Goal: Use online tool/utility: Utilize a website feature to perform a specific function

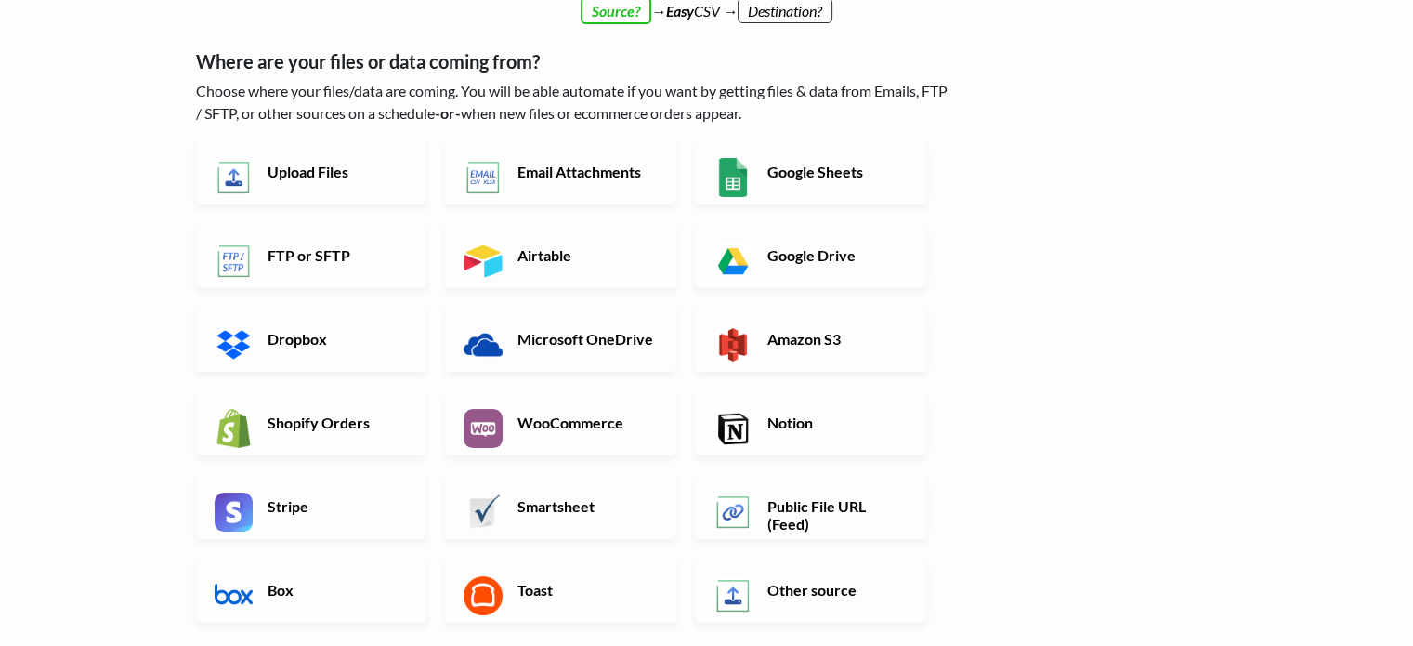
scroll to position [71, 0]
click at [248, 166] on img at bounding box center [234, 177] width 39 height 39
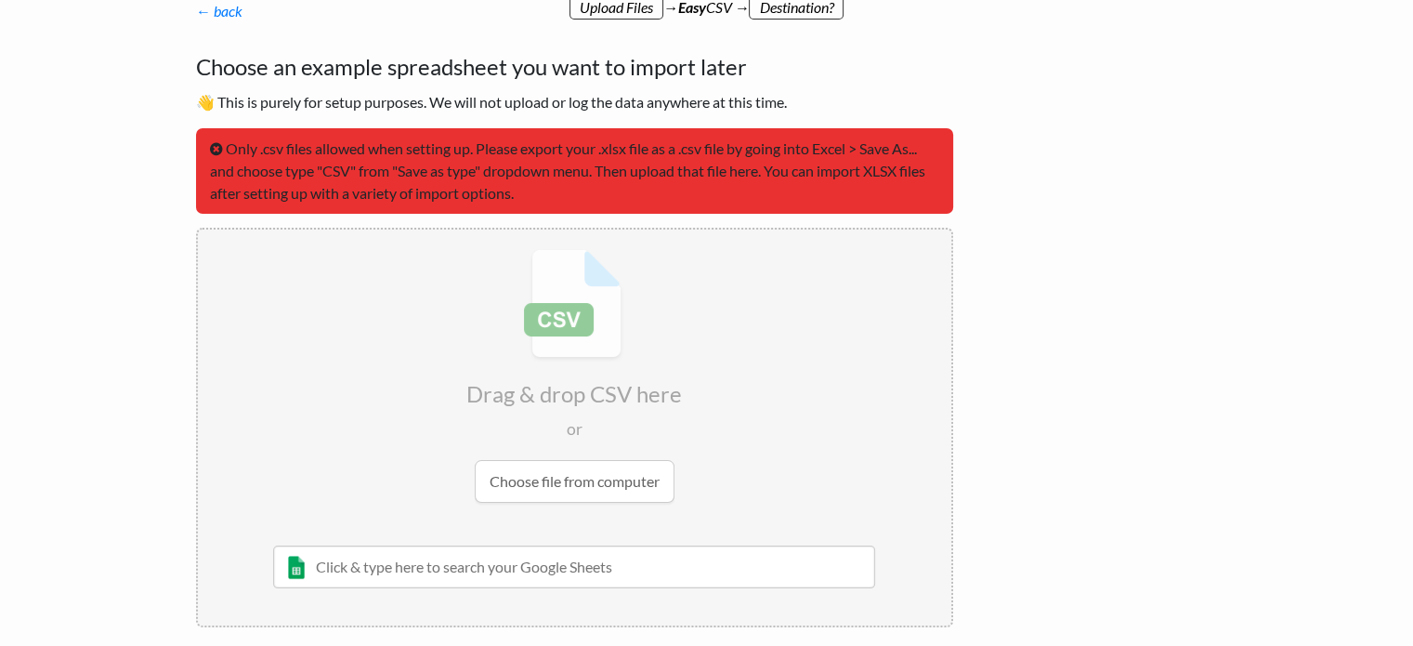
scroll to position [0, 0]
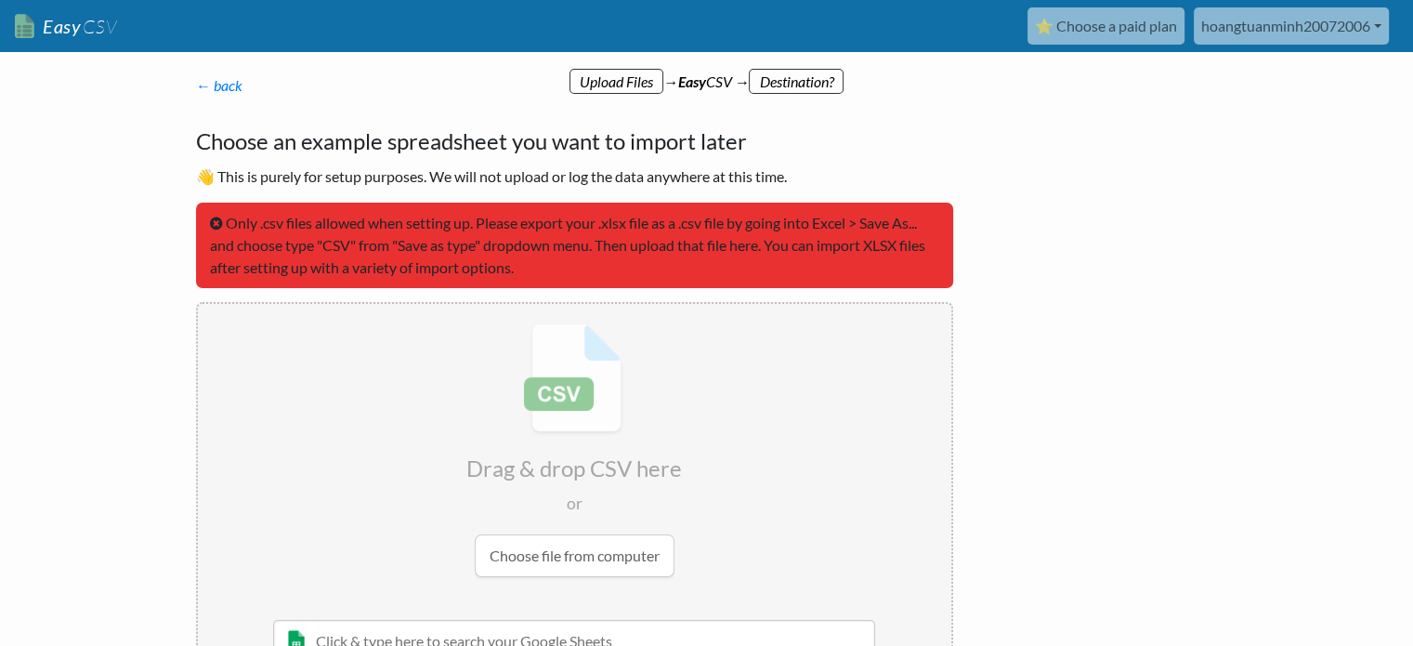
click at [558, 546] on input "file" at bounding box center [574, 450] width 753 height 293
type input "C:\fakepath\worldbank raw data.csv"
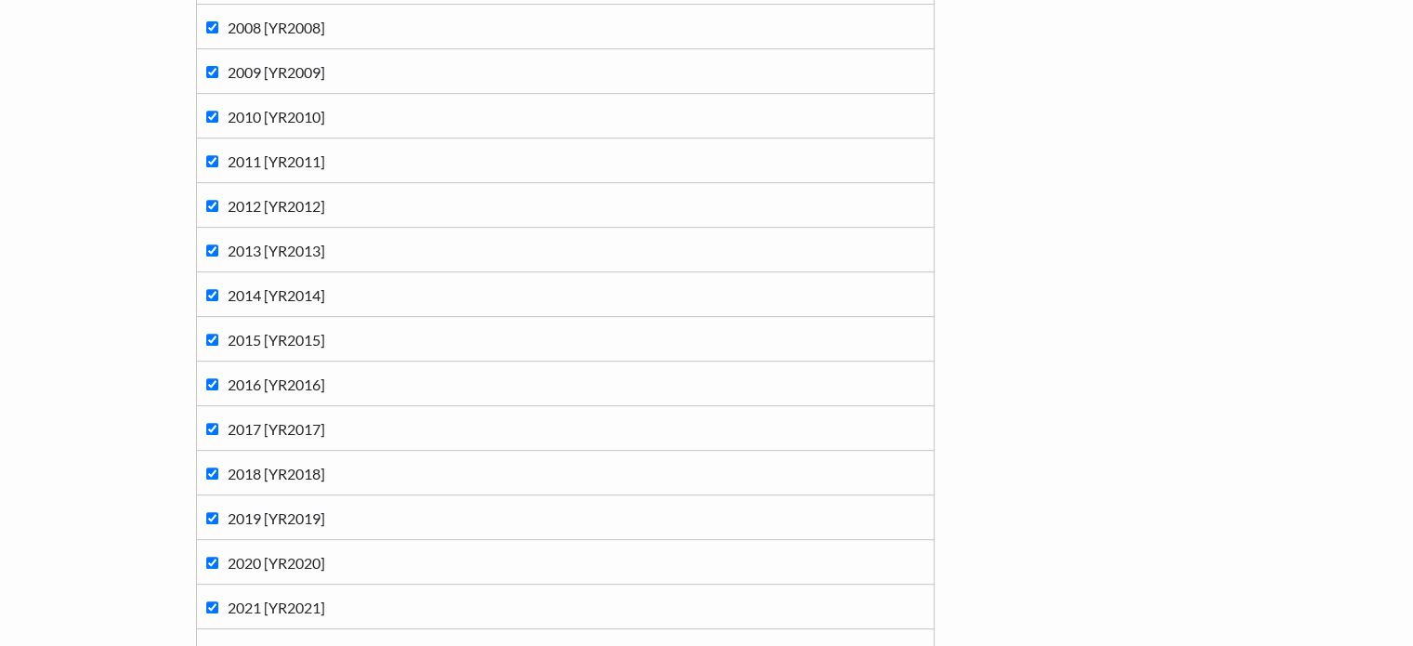
scroll to position [1126, 0]
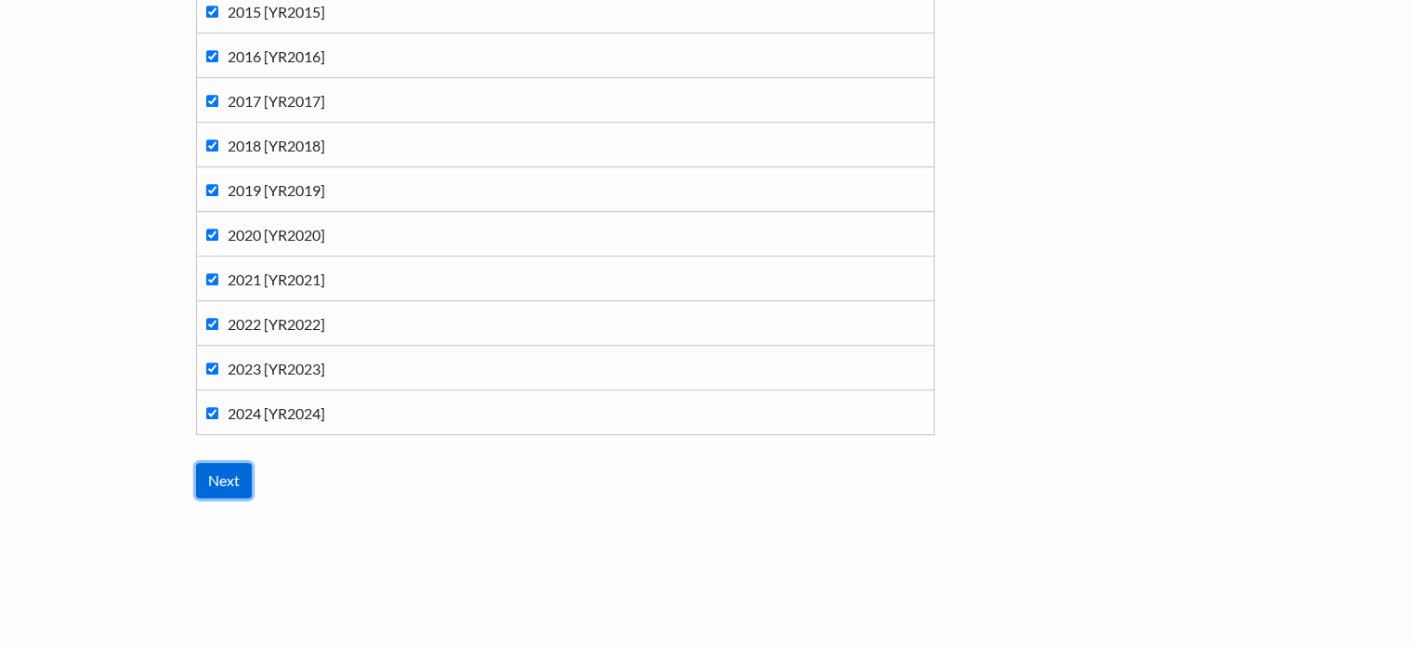
click at [228, 483] on input "Next" at bounding box center [224, 480] width 56 height 35
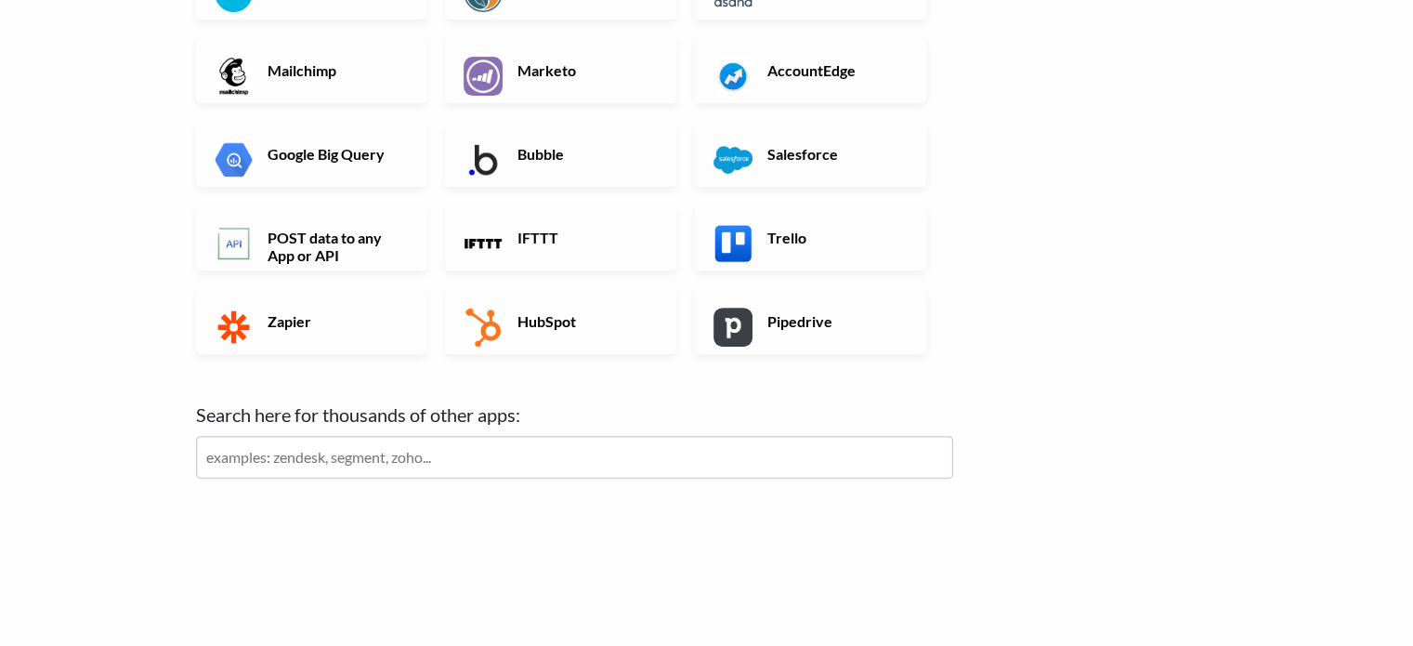
scroll to position [632, 0]
click at [330, 149] on h6 "Google Big Query" at bounding box center [336, 153] width 146 height 18
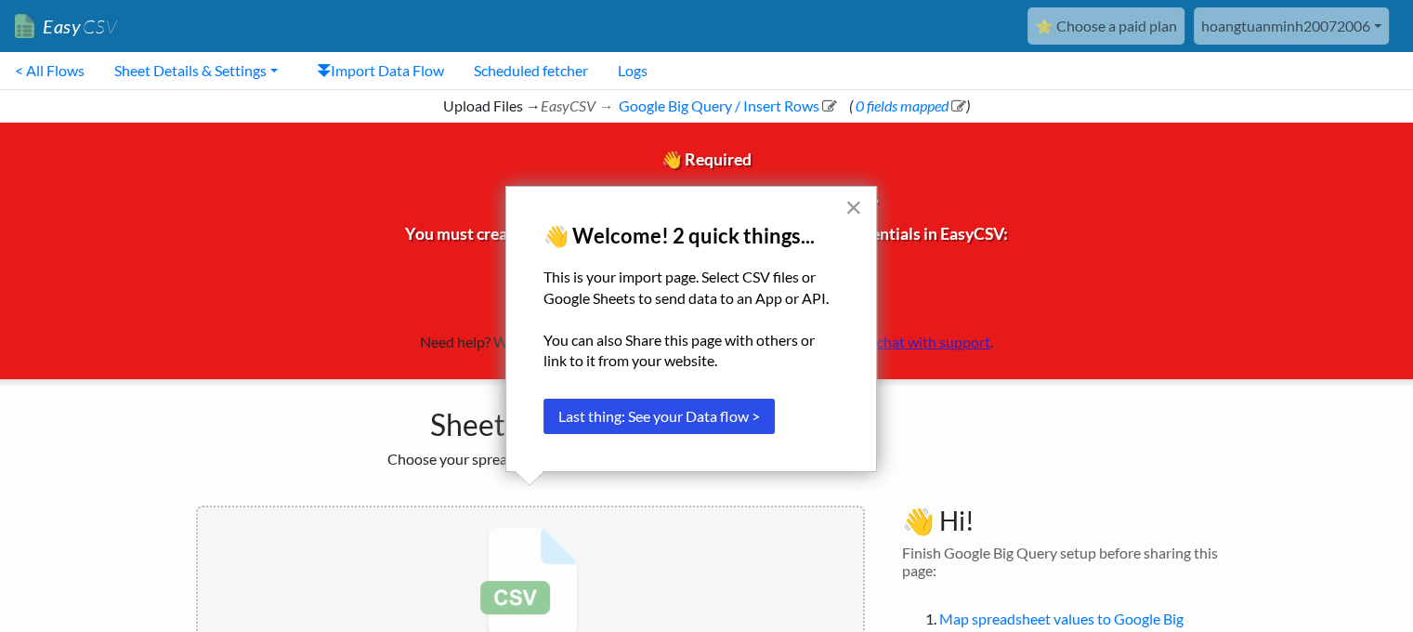
click at [854, 217] on button "×" at bounding box center [853, 207] width 18 height 30
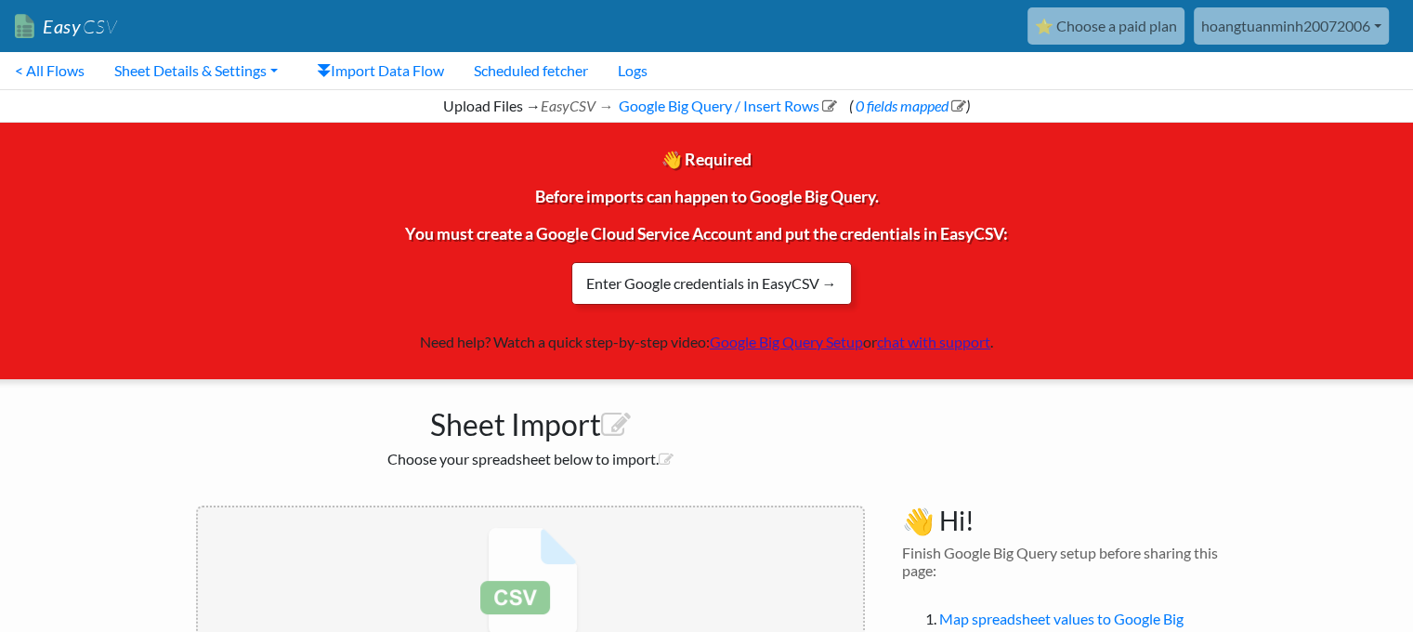
click at [732, 282] on link "Enter Google credentials in EasyCSV →" at bounding box center [711, 283] width 281 height 43
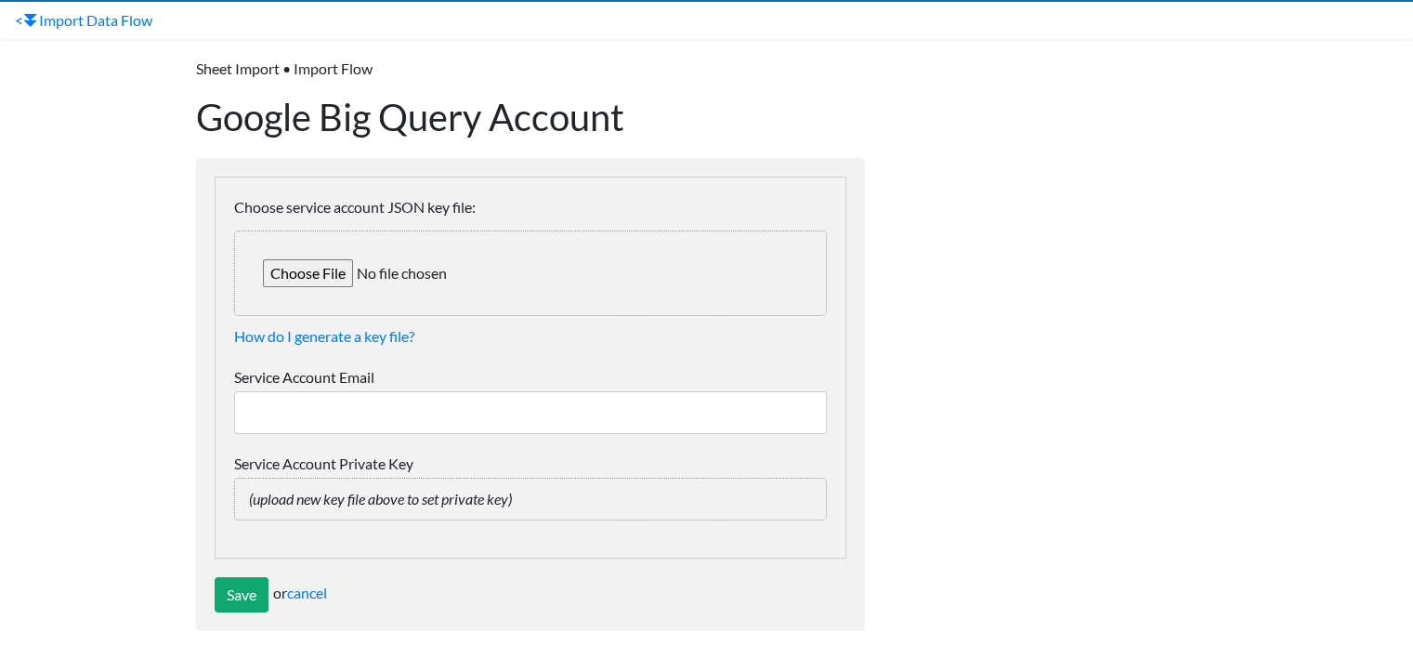
scroll to position [66, 0]
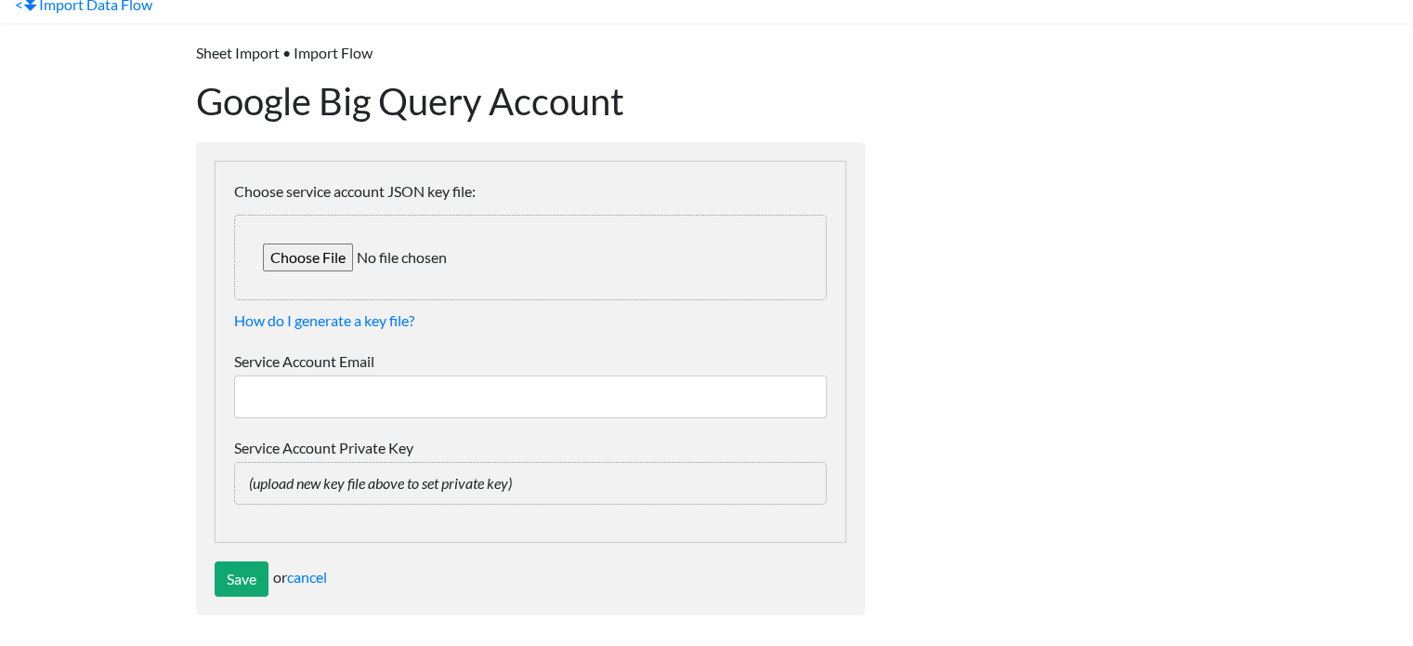
click at [294, 264] on input "Choose service account JSON key file:" at bounding box center [530, 257] width 593 height 85
click at [227, 575] on input "Save" at bounding box center [242, 578] width 54 height 35
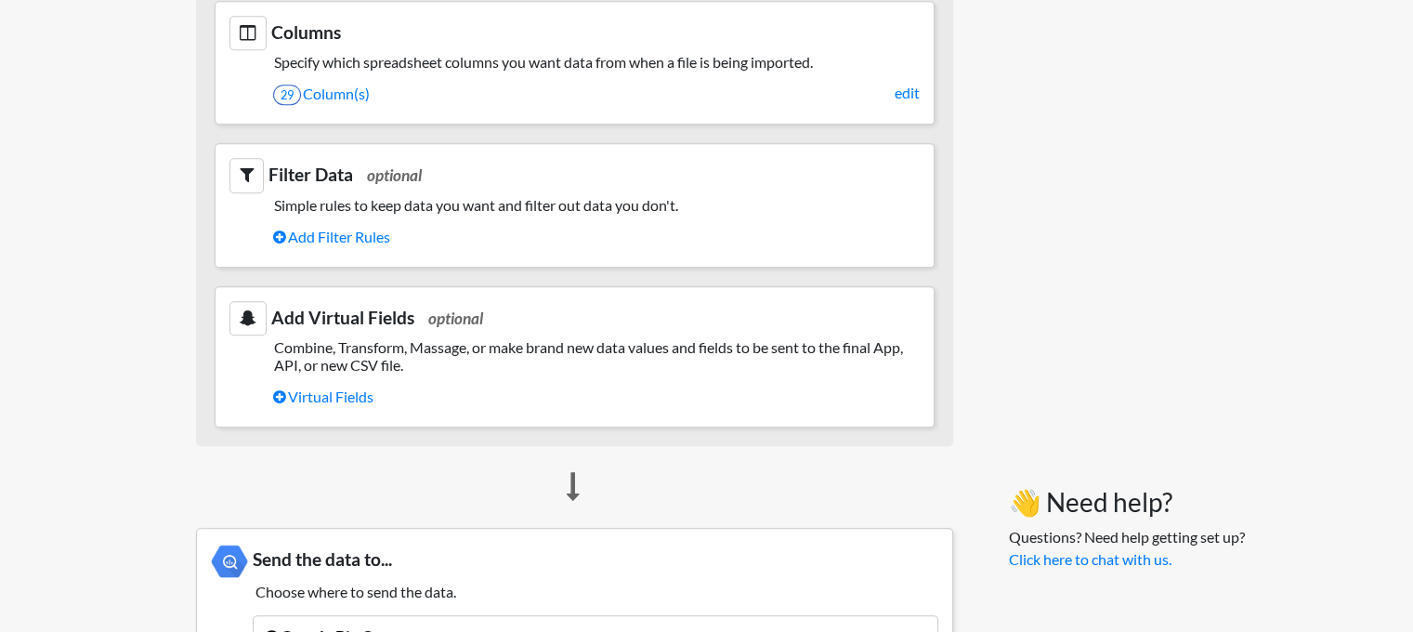
scroll to position [1585, 0]
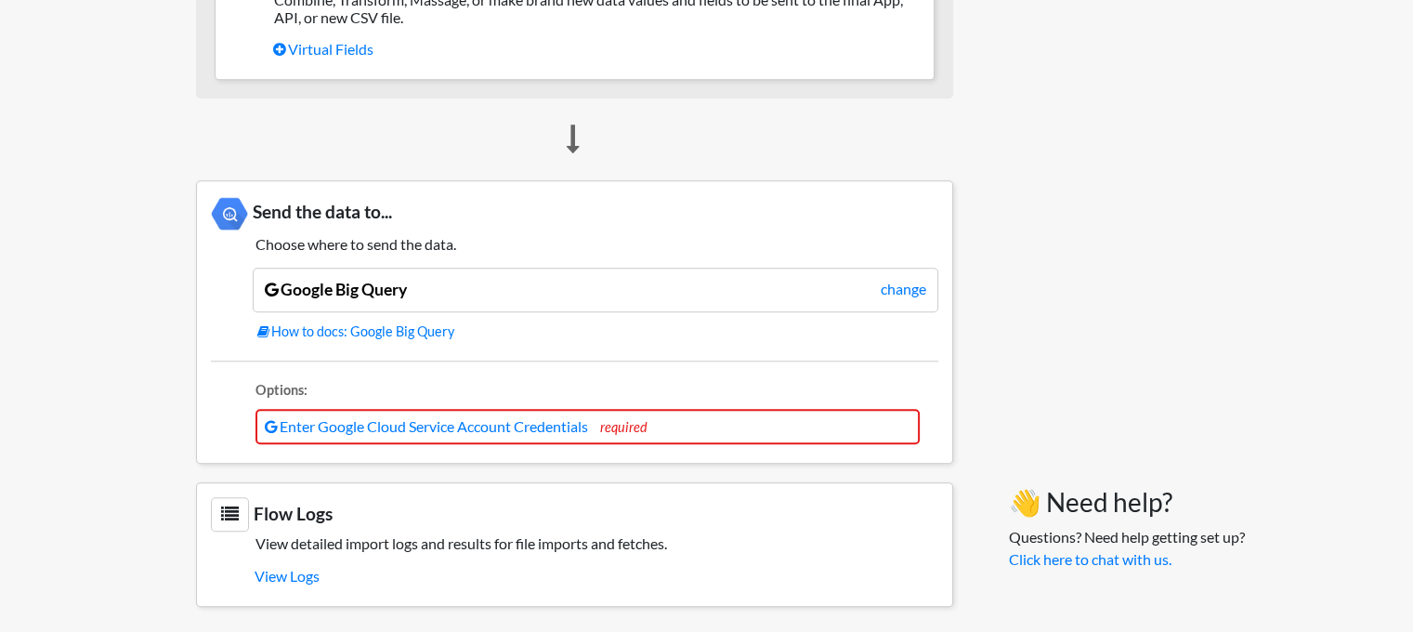
click at [555, 420] on link "Enter Google Cloud Service Account Credentials" at bounding box center [426, 426] width 323 height 18
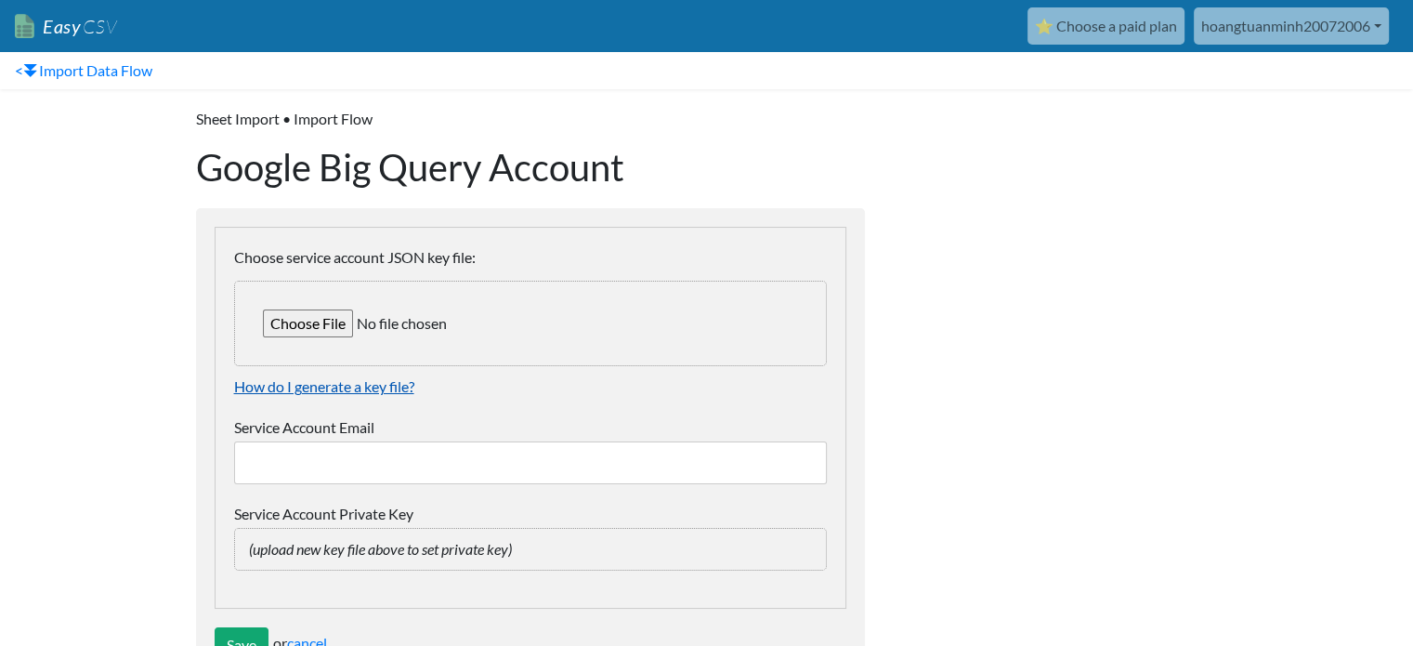
click at [294, 384] on link "How do I generate a key file?" at bounding box center [324, 386] width 180 height 18
